Goal: Find specific page/section

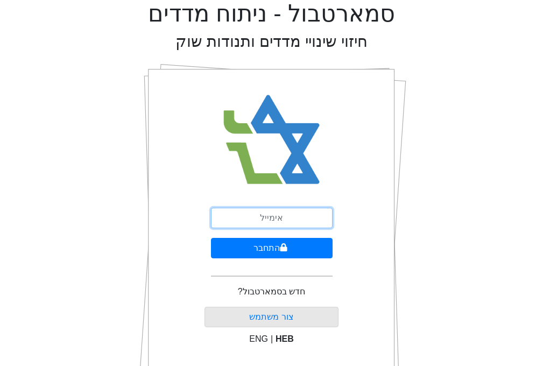
type input "[EMAIL_ADDRESS][DOMAIN_NAME]"
